Goal: Information Seeking & Learning: Find specific fact

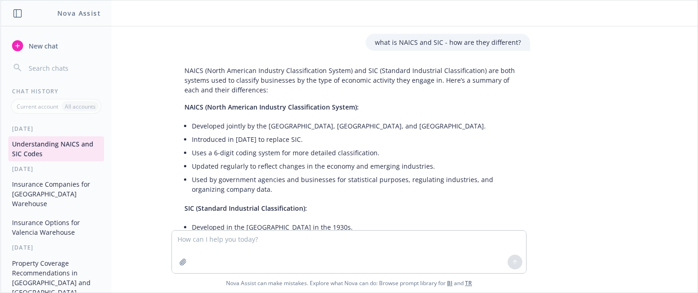
scroll to position [545, 0]
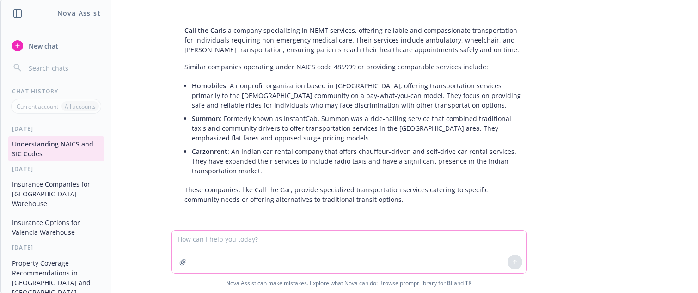
click at [265, 249] on textarea at bounding box center [349, 252] width 354 height 43
type textarea "what is NAICS 62"
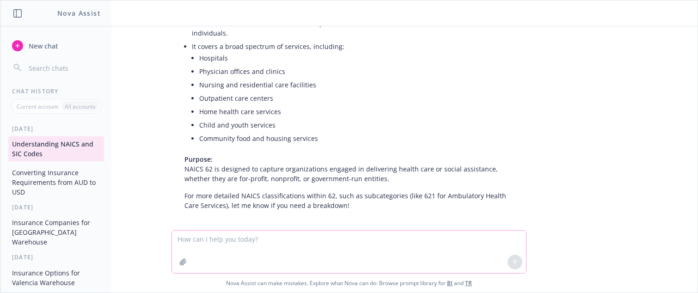
scroll to position [830, 0]
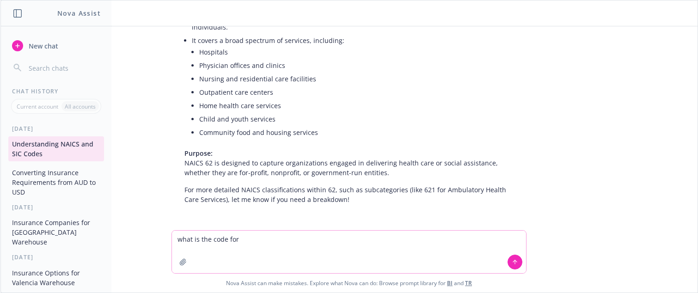
paste textarea "Non emergency medical transportation companies"
type textarea "what is the code for Non emergency medical transportation companies"
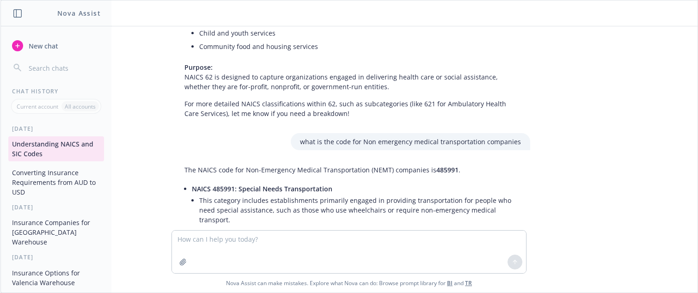
scroll to position [918, 0]
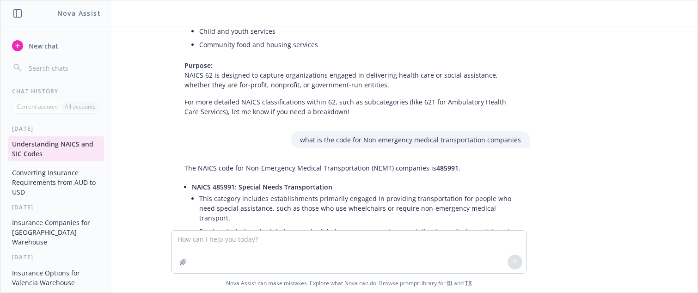
click at [221, 184] on span "NAICS 485991: Special Needs Transportation" at bounding box center [262, 187] width 141 height 9
copy span "485991"
drag, startPoint x: 234, startPoint y: 189, endPoint x: 362, endPoint y: 184, distance: 127.7
click at [362, 184] on li "NAICS 485991: Special Needs Transportation This category includes establishment…" at bounding box center [356, 214] width 329 height 69
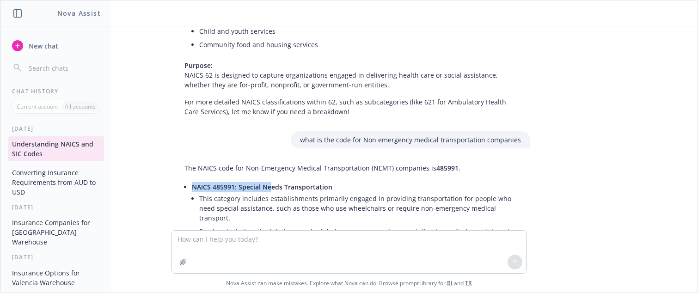
drag, startPoint x: 336, startPoint y: 190, endPoint x: 268, endPoint y: 189, distance: 68.0
click at [268, 189] on li "NAICS 485991: Special Needs Transportation This category includes establishment…" at bounding box center [356, 214] width 329 height 69
click at [241, 189] on span "NAICS 485991: Special Needs Transportation" at bounding box center [262, 187] width 141 height 9
copy span "Special Needs Transportatio"
drag, startPoint x: 235, startPoint y: 186, endPoint x: 325, endPoint y: 187, distance: 89.2
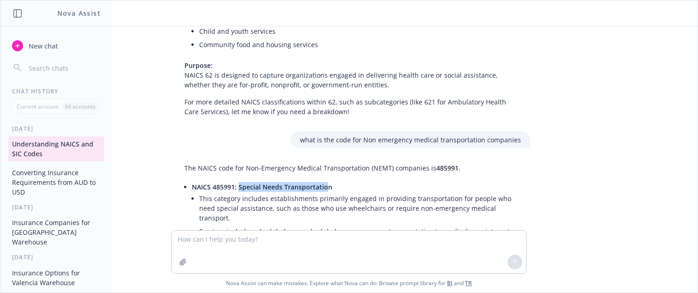
click at [325, 187] on span "NAICS 485991: Special Needs Transportation" at bounding box center [262, 187] width 141 height 9
click at [379, 187] on li "NAICS 485991: Special Needs Transportation This category includes establishment…" at bounding box center [356, 214] width 329 height 69
copy span "Special Needs Transportation"
drag, startPoint x: 236, startPoint y: 187, endPoint x: 326, endPoint y: 187, distance: 90.1
click at [326, 187] on span "NAICS 485991: Special Needs Transportation" at bounding box center [262, 187] width 141 height 9
